Goal: Information Seeking & Learning: Learn about a topic

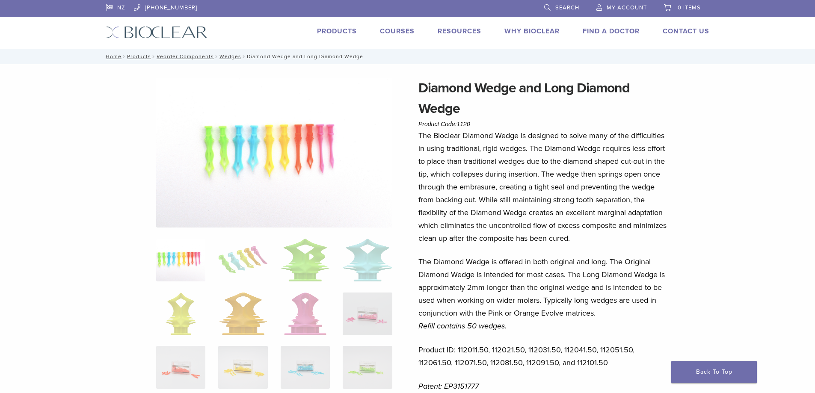
scroll to position [43, 0]
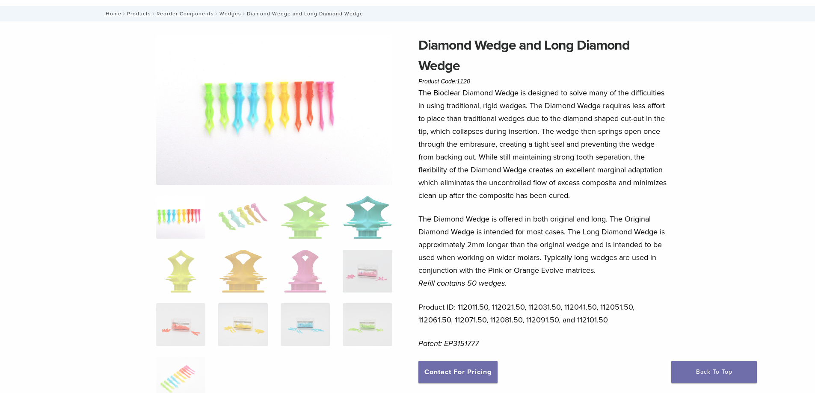
click at [370, 221] on img at bounding box center [367, 217] width 49 height 43
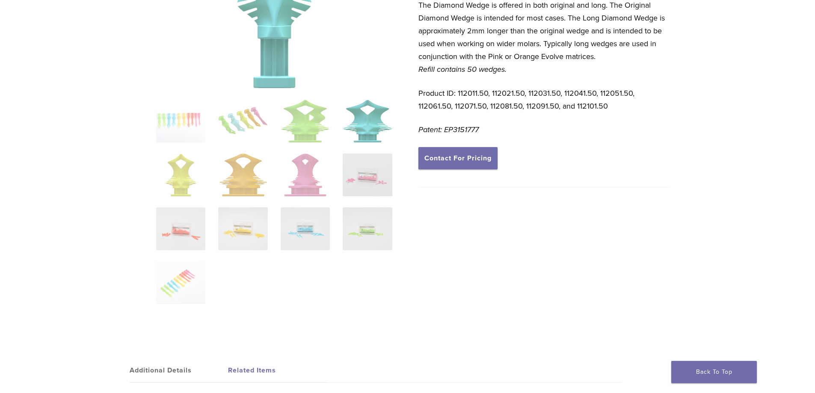
scroll to position [299, 0]
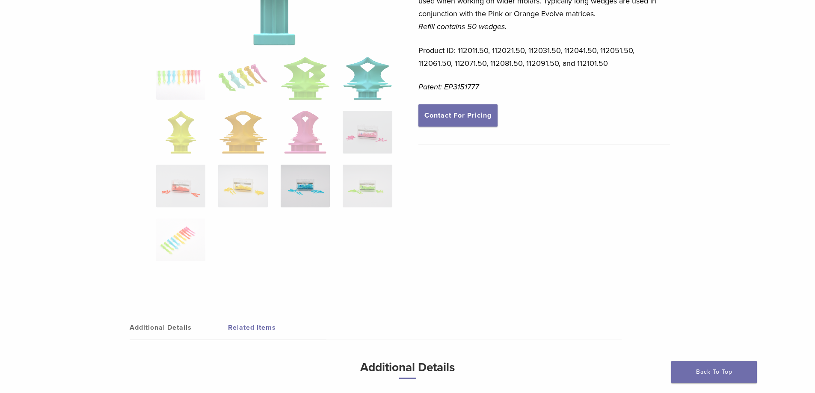
click at [308, 187] on img at bounding box center [305, 186] width 49 height 43
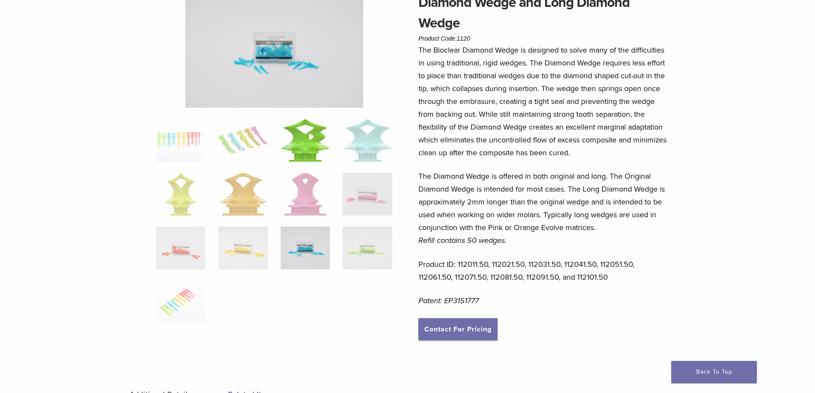
scroll to position [0, 0]
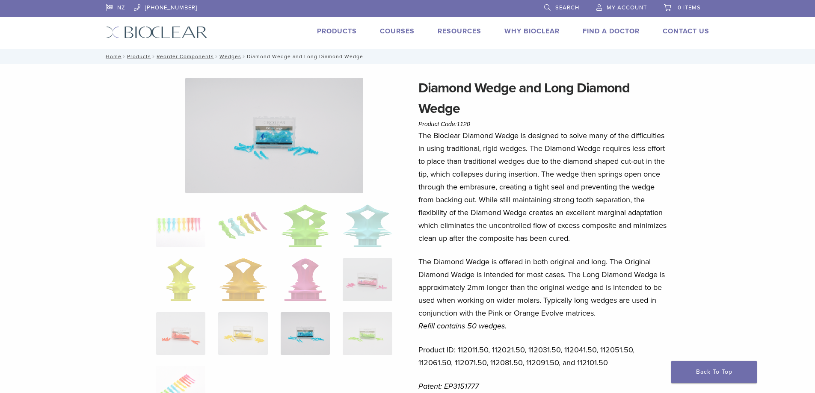
click at [269, 137] on img at bounding box center [274, 135] width 178 height 115
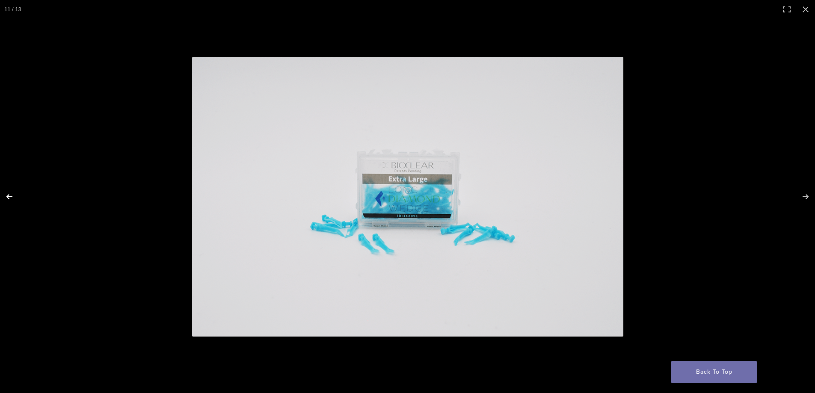
click at [8, 193] on button "Previous (arrow left)" at bounding box center [15, 196] width 30 height 43
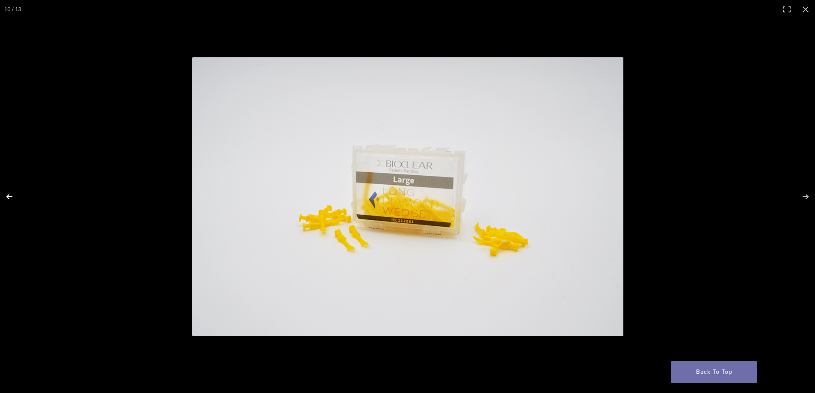
click at [9, 193] on button "Previous (arrow left)" at bounding box center [15, 196] width 30 height 43
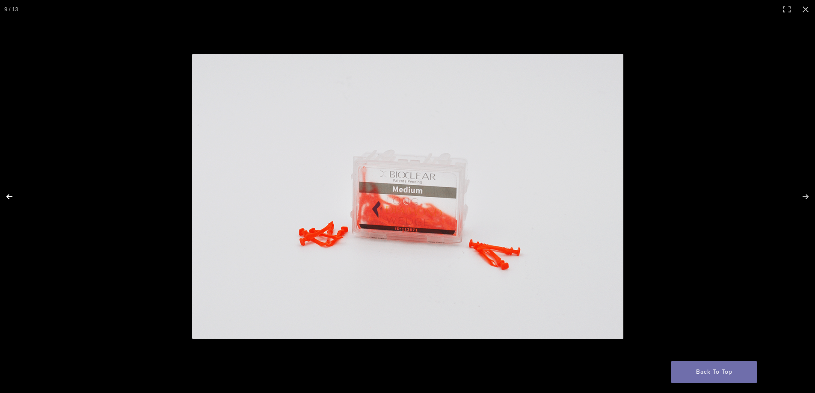
click at [9, 193] on button "Previous (arrow left)" at bounding box center [15, 196] width 30 height 43
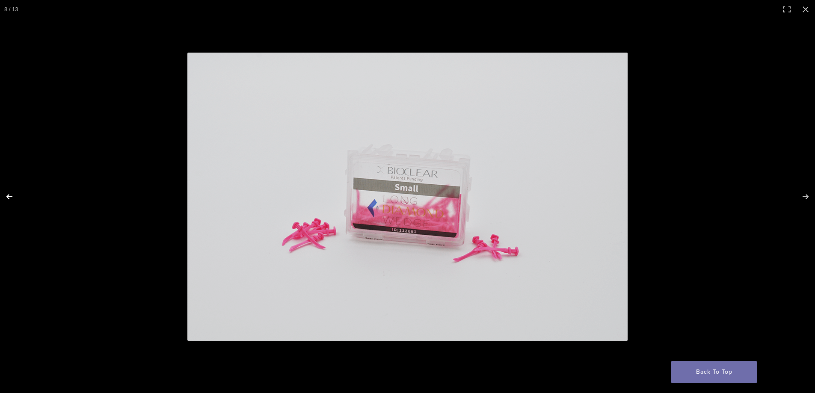
click at [9, 193] on button "Previous (arrow left)" at bounding box center [15, 196] width 30 height 43
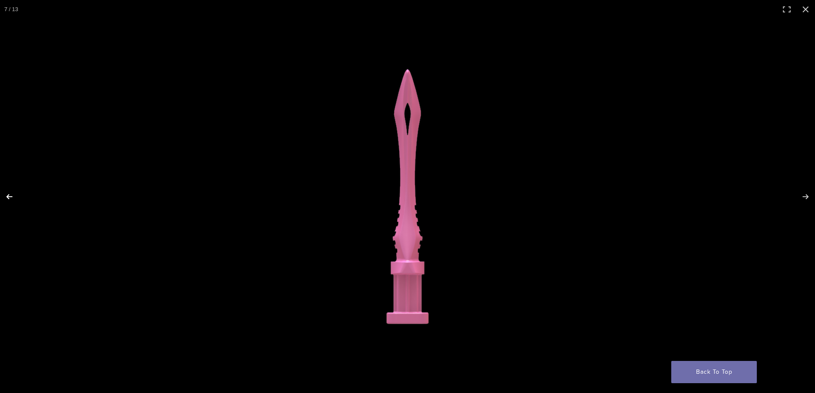
click at [9, 193] on button "Previous (arrow left)" at bounding box center [15, 196] width 30 height 43
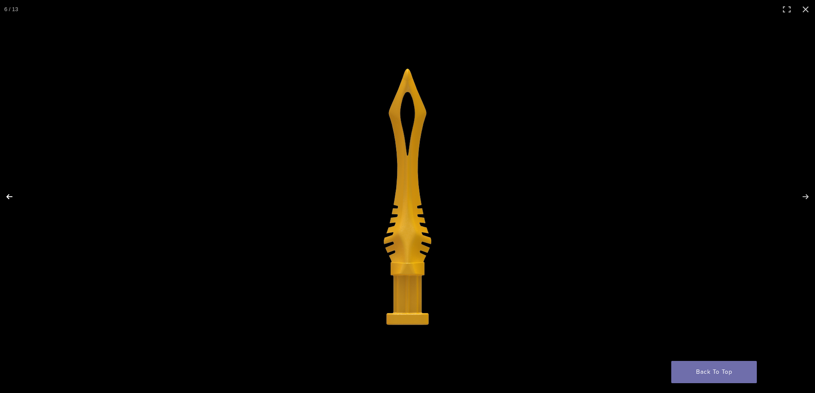
click at [9, 193] on button "Previous (arrow left)" at bounding box center [15, 196] width 30 height 43
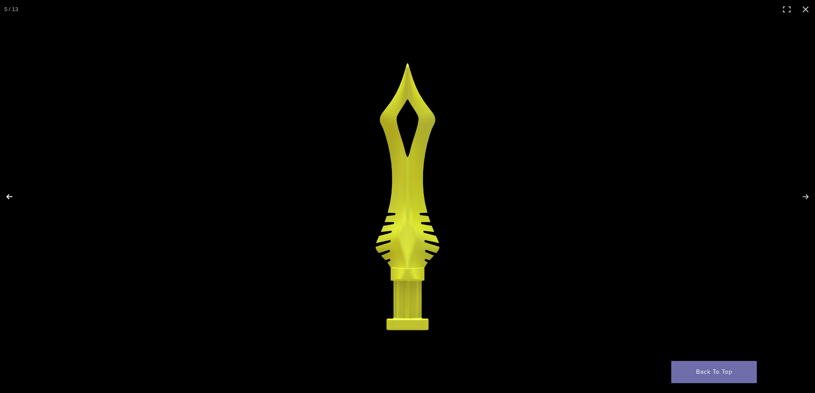
click at [9, 193] on button "Previous (arrow left)" at bounding box center [15, 196] width 30 height 43
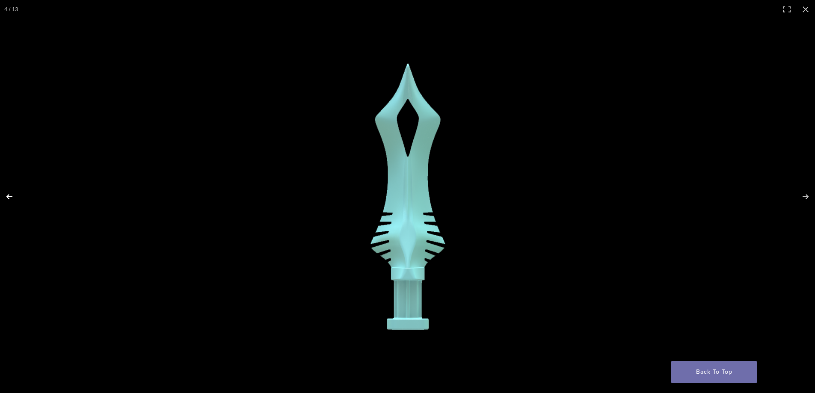
click at [9, 193] on button "Previous (arrow left)" at bounding box center [15, 196] width 30 height 43
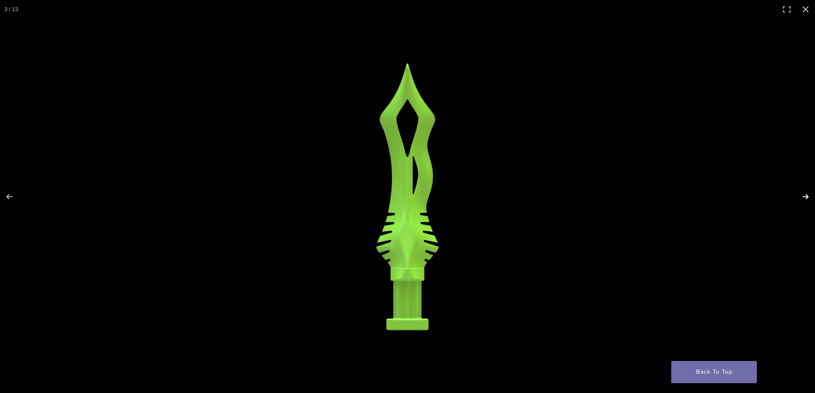
click at [808, 195] on button "Next (arrow right)" at bounding box center [800, 196] width 30 height 43
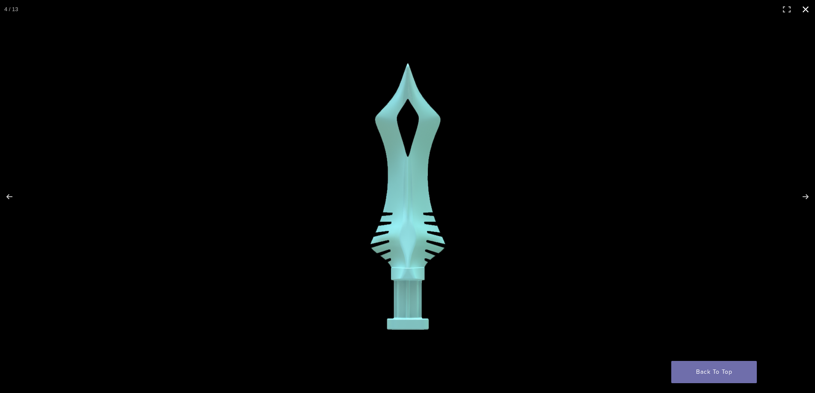
click at [805, 7] on button "Close (Esc)" at bounding box center [805, 9] width 19 height 19
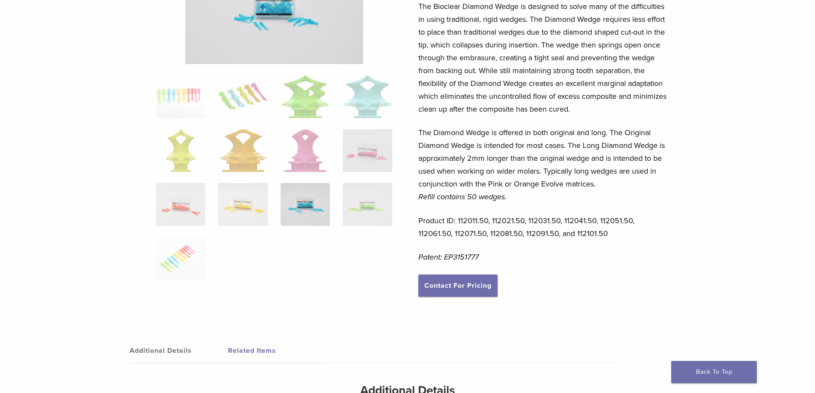
scroll to position [128, 0]
